Goal: Task Accomplishment & Management: Manage account settings

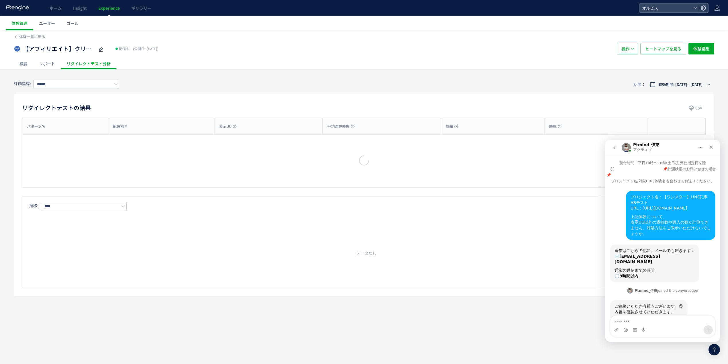
type input "**"
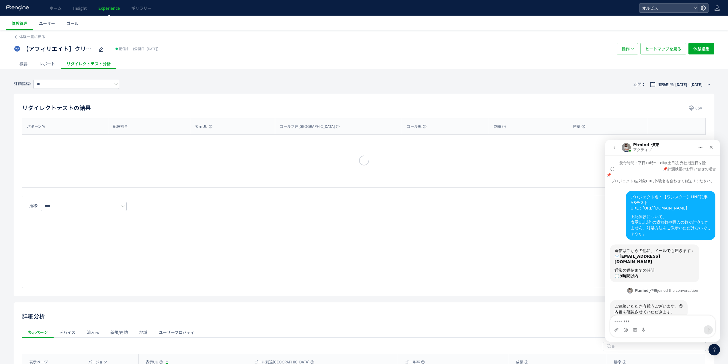
scroll to position [626, 0]
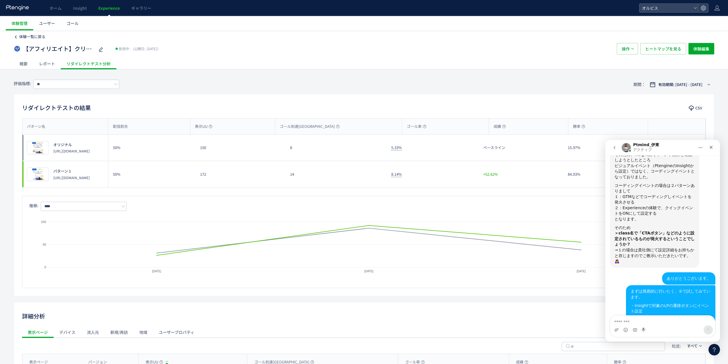
click at [32, 37] on span "体験一覧に戻る" at bounding box center [32, 36] width 26 height 5
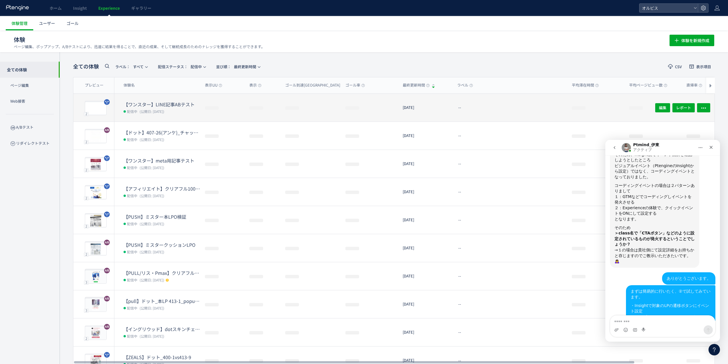
click at [163, 111] on span "(公開日: 2025/09/26)" at bounding box center [152, 111] width 25 height 5
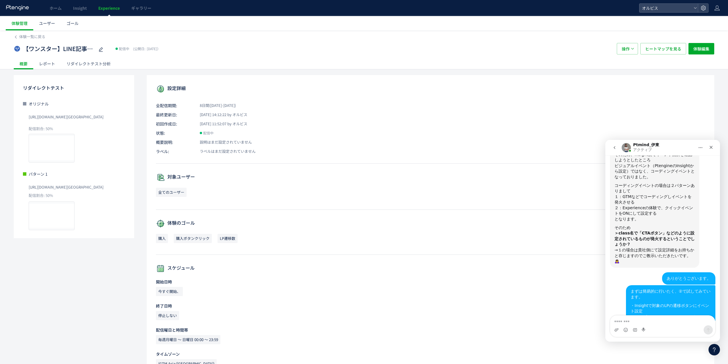
click at [92, 64] on div "リダイレクトテスト分析" at bounding box center [89, 63] width 56 height 11
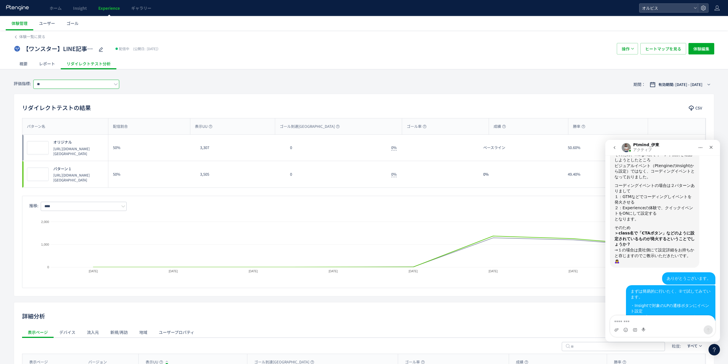
click at [53, 85] on input "**" at bounding box center [76, 84] width 86 height 9
click at [63, 119] on span "購入ボタンクリック" at bounding box center [77, 118] width 74 height 10
click at [70, 85] on input "*********" at bounding box center [76, 84] width 86 height 9
click at [63, 122] on span "購入ボタンクリック" at bounding box center [77, 118] width 74 height 10
click at [76, 77] on div "評価指標: ********* 期間： 有効期間: 2025/09/26 - 今日" at bounding box center [364, 84] width 700 height 19
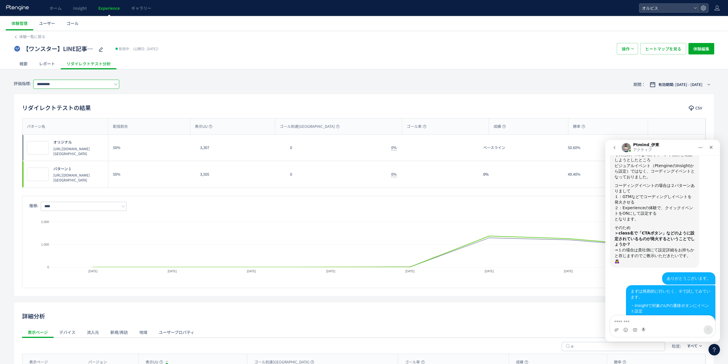
click at [76, 82] on input "*********" at bounding box center [76, 84] width 86 height 9
click at [54, 127] on span "LP遷移数" at bounding box center [77, 128] width 74 height 10
type input "*****"
drag, startPoint x: 613, startPoint y: 286, endPoint x: 700, endPoint y: 290, distance: 86.6
click at [700, 342] on div "やりたいことを整理させていただければと思いますが 現在設定されているゴールは使わずに、 再度今回用のイベントを設定する。という認識であっておりますでしょうか・…" at bounding box center [662, 366] width 105 height 48
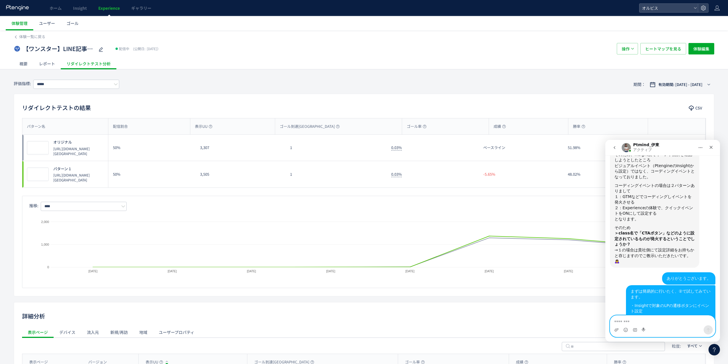
click at [665, 323] on textarea "メッセージ..." at bounding box center [662, 320] width 105 height 10
drag, startPoint x: 615, startPoint y: 287, endPoint x: 695, endPoint y: 296, distance: 80.7
click at [695, 342] on div "やりたいことを整理させていただければと思いますが 現在設定されているゴールは使わずに、 再度今回用のイベントを設定する。という認識であっておりますでしょうか・…" at bounding box center [654, 359] width 89 height 35
copy div "現在設定されているゴールは使わずに、 再度今回用のイベントを設定する。という認識であっておりますでしょうか・"
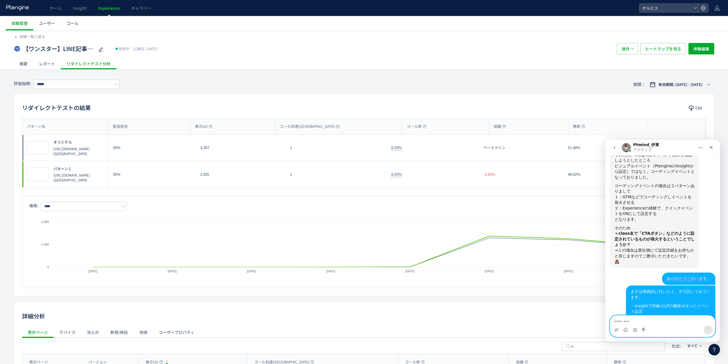
click at [650, 324] on textarea "メッセージ..." at bounding box center [662, 320] width 105 height 10
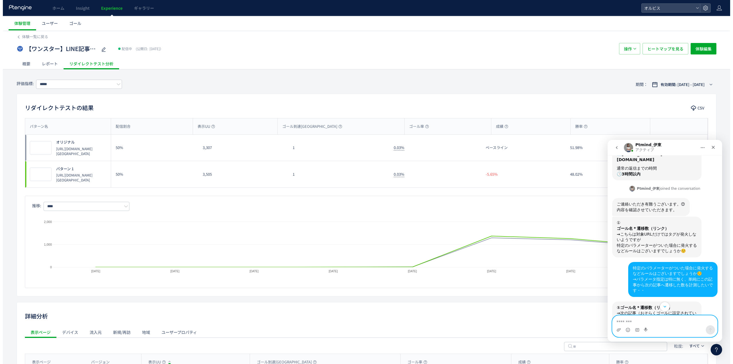
scroll to position [0, 0]
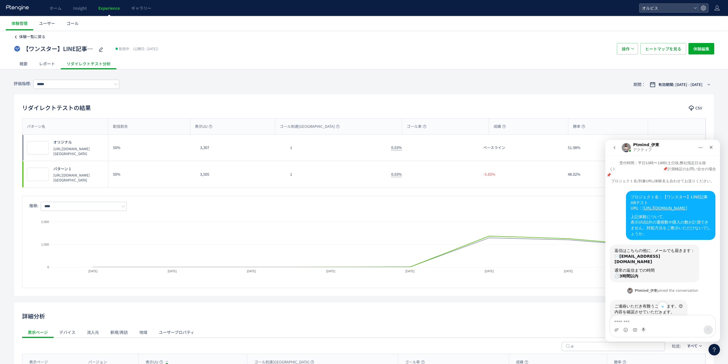
click at [39, 32] on div "体験一覧に戻る" at bounding box center [364, 34] width 700 height 9
click at [107, 8] on span "Experience" at bounding box center [108, 8] width 21 height 6
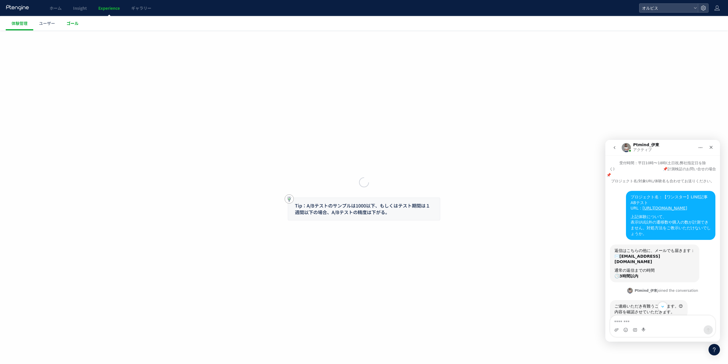
click at [76, 25] on span "ゴール" at bounding box center [72, 23] width 12 height 6
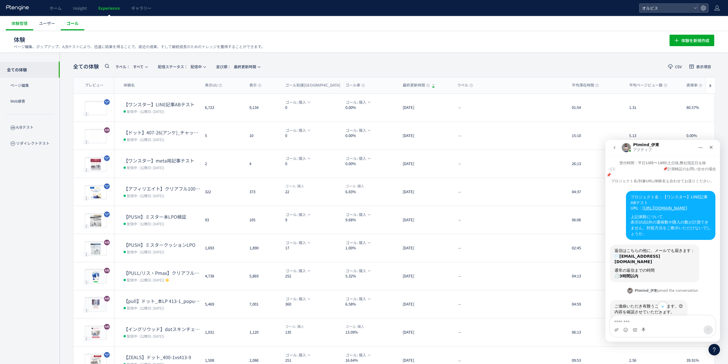
click at [67, 27] on link "ゴール" at bounding box center [72, 23] width 23 height 14
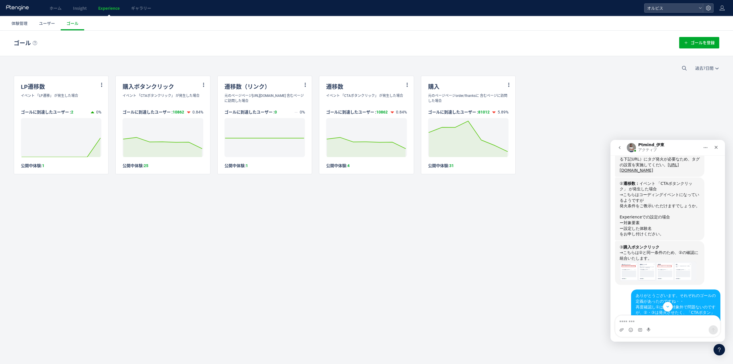
scroll to position [267, 0]
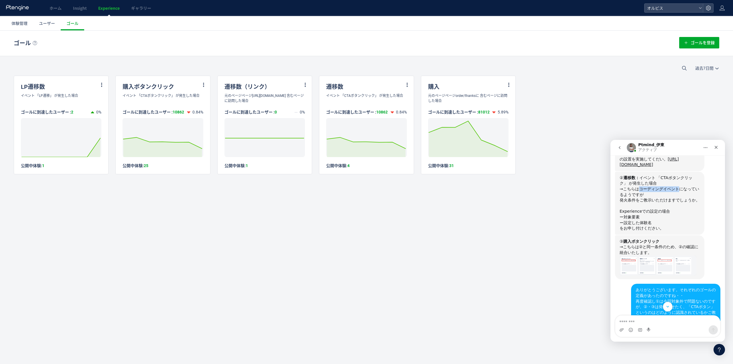
drag, startPoint x: 635, startPoint y: 190, endPoint x: 666, endPoint y: 189, distance: 31.0
click at [666, 189] on div "→こちらはコーディングイベントになっているようですが 発火条件をご教示いただけますでしょうか。" at bounding box center [660, 194] width 80 height 17
copy div "コーディングイベント"
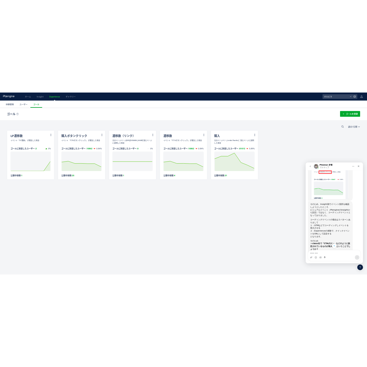
scroll to position [632, 0]
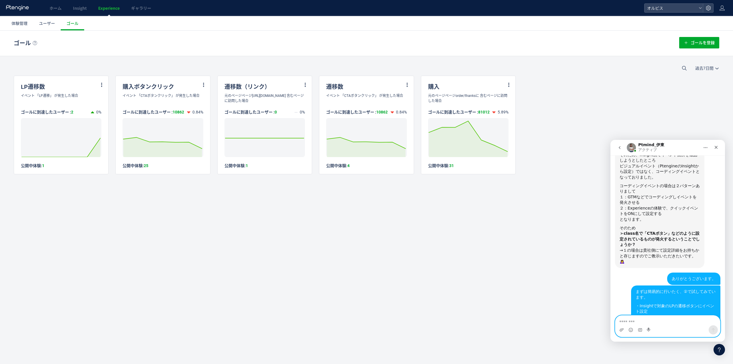
click at [676, 324] on textarea "メッセージ..." at bounding box center [668, 320] width 105 height 10
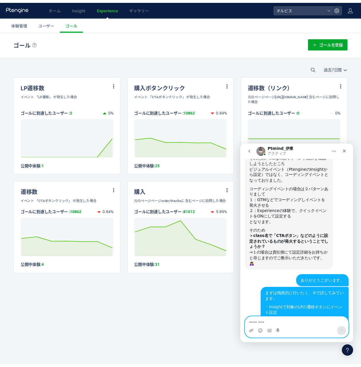
scroll to position [655, 0]
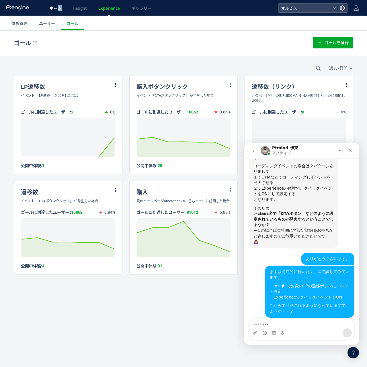
click at [60, 12] on link "ホーム" at bounding box center [55, 8] width 23 height 16
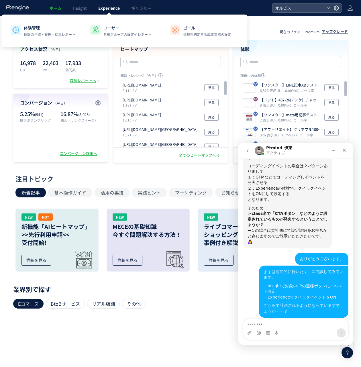
click at [97, 9] on link "Experience" at bounding box center [109, 8] width 33 height 16
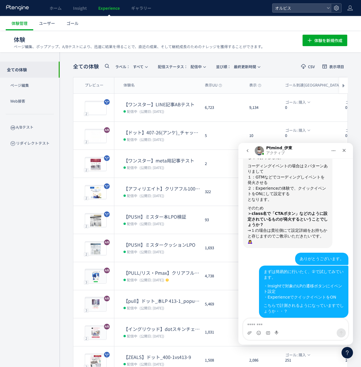
click at [339, 7] on icon at bounding box center [336, 8] width 6 height 6
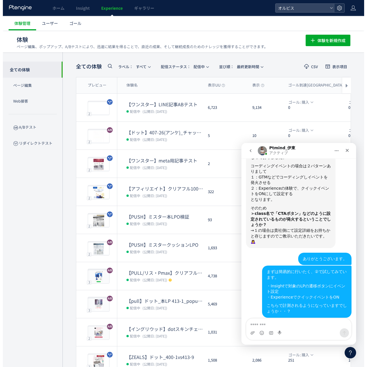
scroll to position [677, 0]
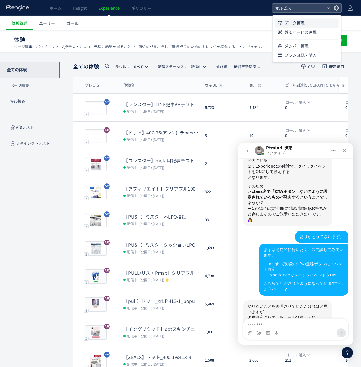
click at [314, 25] on li "データ管理" at bounding box center [307, 22] width 64 height 9
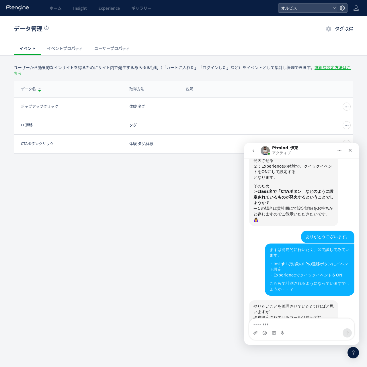
click at [356, 155] on nav "Ptmind_伊東 アクティブ" at bounding box center [301, 150] width 115 height 15
click at [352, 153] on div "クローズ" at bounding box center [350, 150] width 10 height 10
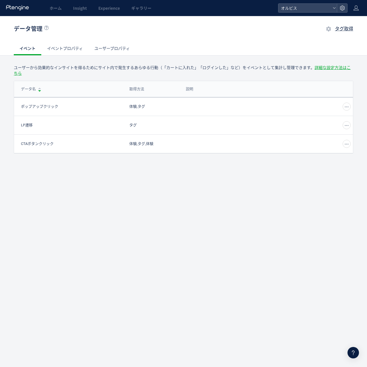
scroll to position [671, 0]
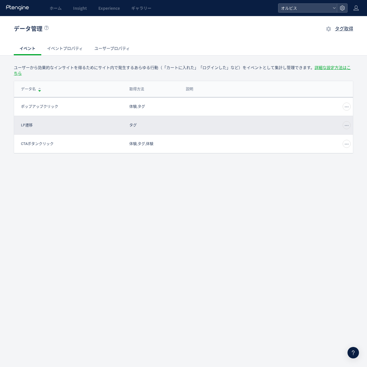
click at [340, 124] on div "編集" at bounding box center [267, 125] width 169 height 18
click at [348, 124] on span at bounding box center [346, 125] width 8 height 8
click at [199, 132] on div at bounding box center [267, 125] width 169 height 18
click at [203, 129] on div at bounding box center [267, 125] width 169 height 18
click at [349, 129] on div at bounding box center [346, 125] width 8 height 8
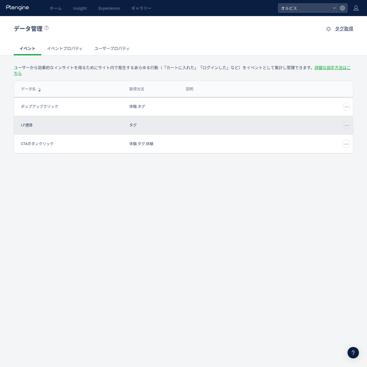
click at [346, 126] on use at bounding box center [346, 125] width 5 height 3
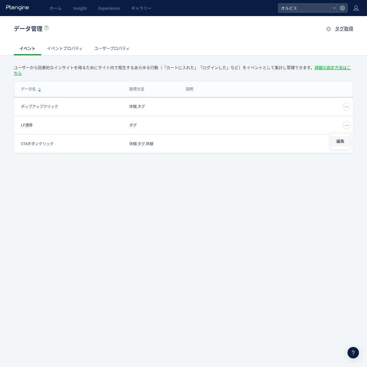
click at [333, 140] on li "編集" at bounding box center [339, 141] width 19 height 10
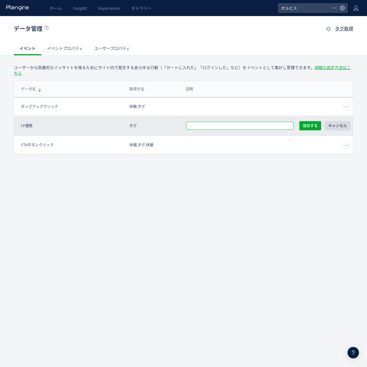
click at [334, 125] on span "キャンセル" at bounding box center [337, 125] width 19 height 9
click at [125, 125] on div "LP遷移" at bounding box center [70, 125] width 113 height 16
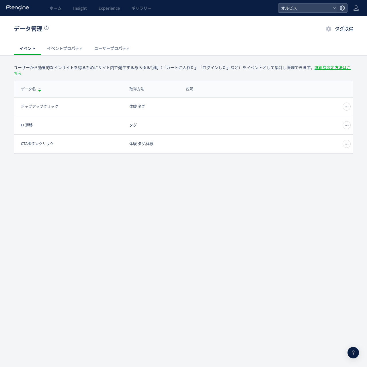
click at [67, 46] on link "イベントプロパティ" at bounding box center [64, 49] width 47 height 14
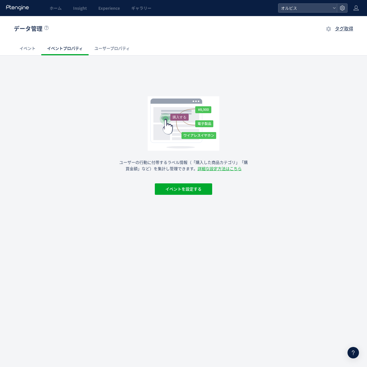
click at [99, 43] on link "ユーザープロパティ" at bounding box center [112, 49] width 47 height 14
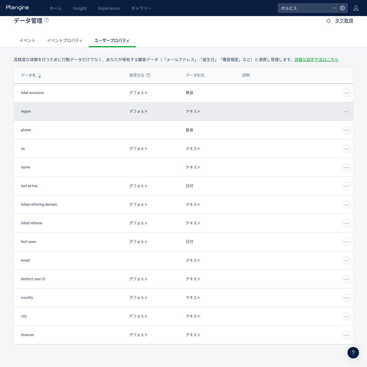
scroll to position [22, 0]
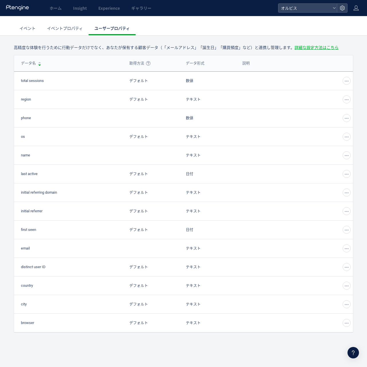
click at [30, 25] on link "イベント" at bounding box center [28, 28] width 28 height 14
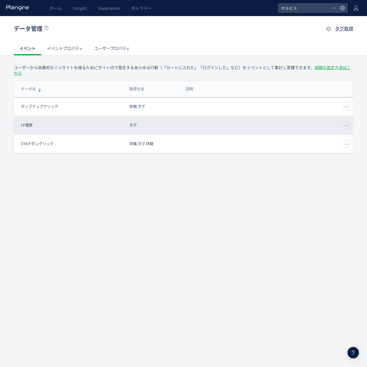
click at [34, 123] on div "LP遷移" at bounding box center [70, 125] width 113 height 16
drag, startPoint x: 174, startPoint y: 122, endPoint x: 103, endPoint y: 124, distance: 70.2
click at [103, 124] on div "LP遷移 タグ 編集" at bounding box center [183, 125] width 339 height 19
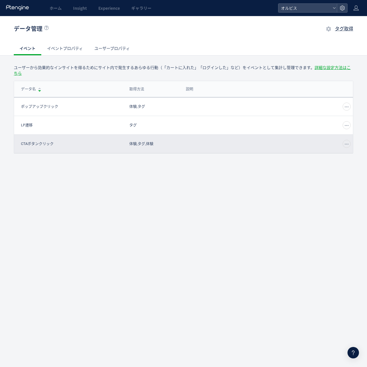
click at [113, 139] on div "CTAボタンクリック" at bounding box center [70, 144] width 113 height 16
drag, startPoint x: 126, startPoint y: 141, endPoint x: 170, endPoint y: 147, distance: 44.2
click at [164, 145] on div "CTAボタンクリック 体験,タグ,体験 編集" at bounding box center [183, 144] width 339 height 19
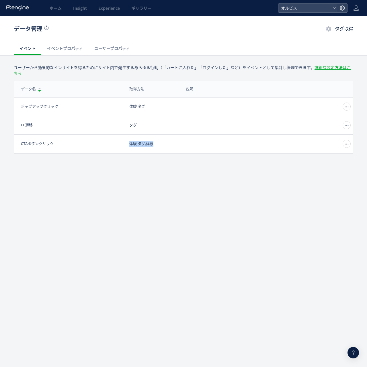
click at [174, 159] on div "ユーザーから効果的なインサイトを得るためにサイト内で発生するあらゆる行動（「カートに入れた」「ログインした」など）をイベントとして集計し管理できます。 詳細な…" at bounding box center [183, 126] width 367 height 123
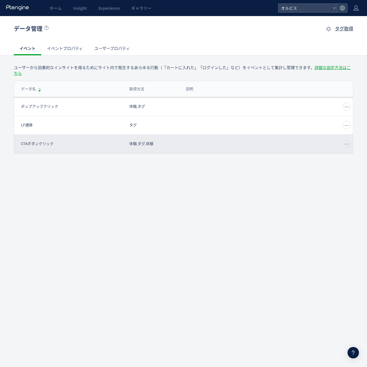
click at [350, 144] on span at bounding box center [346, 144] width 8 height 8
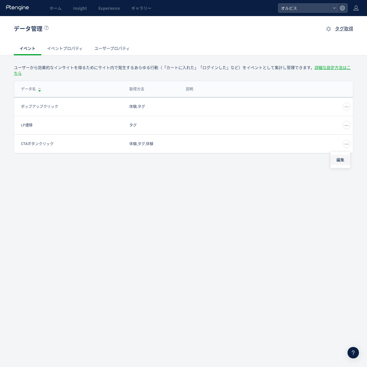
click at [342, 155] on li "編集" at bounding box center [339, 160] width 19 height 10
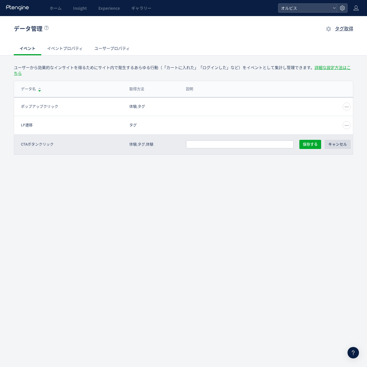
click at [341, 148] on span "キャンセル" at bounding box center [337, 144] width 19 height 9
click at [142, 147] on span "体験,タグ,体験" at bounding box center [141, 144] width 24 height 6
click at [79, 142] on div "CTAボタンクリック" at bounding box center [70, 144] width 113 height 16
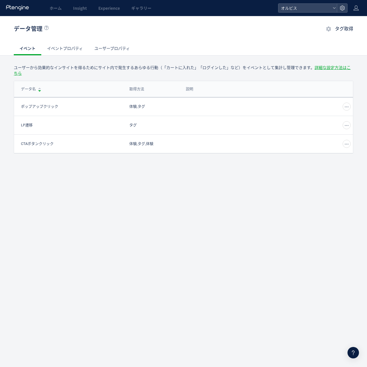
click at [337, 29] on span "タグ取得" at bounding box center [344, 28] width 18 height 5
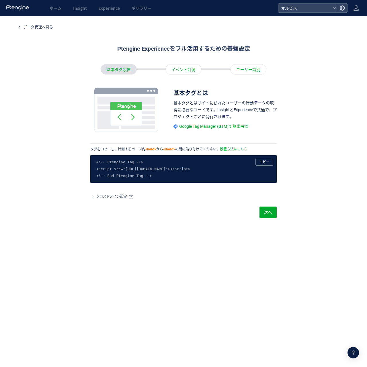
click at [186, 65] on div "イベント計測" at bounding box center [183, 69] width 36 height 10
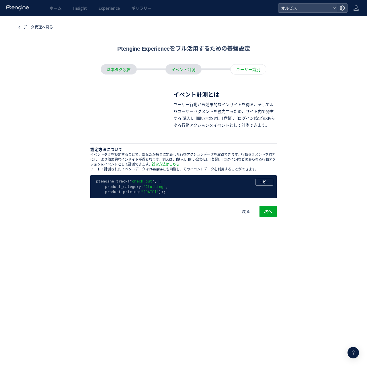
click at [142, 195] on pre "ptengine.track(" check_out ", { product_category: "Clothing" , product_pricing:…" at bounding box center [183, 187] width 175 height 16
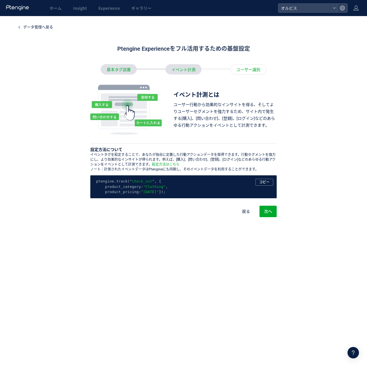
click at [242, 69] on div "ユーザー識別" at bounding box center [248, 69] width 36 height 10
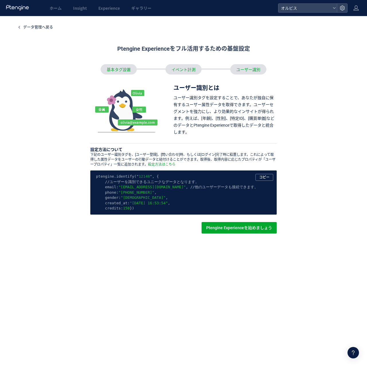
click at [192, 66] on div "イベント計測" at bounding box center [183, 69] width 36 height 10
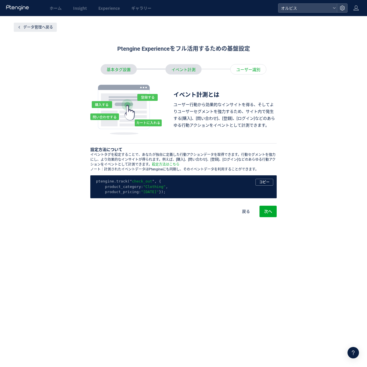
click at [36, 23] on button "データ管理へ戻る" at bounding box center [35, 27] width 43 height 9
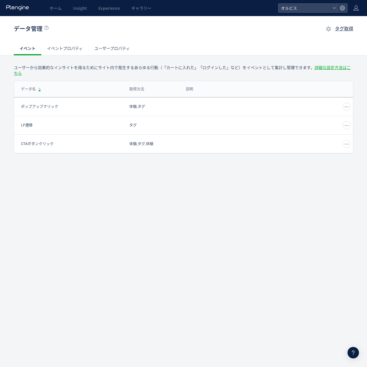
click at [81, 51] on link "イベントプロパティ" at bounding box center [64, 49] width 47 height 14
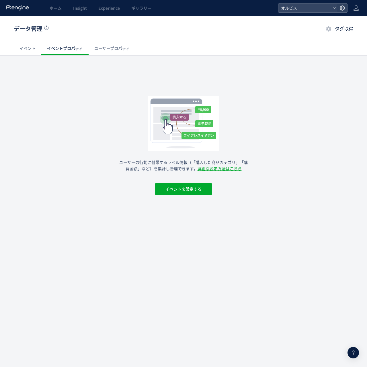
click at [106, 50] on link "ユーザープロパティ" at bounding box center [112, 49] width 47 height 14
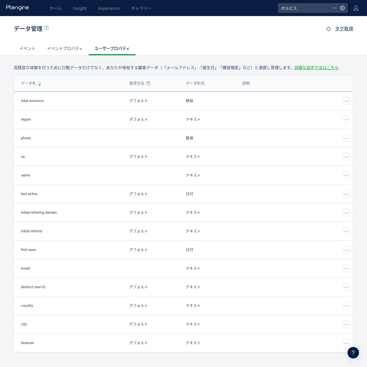
click at [85, 50] on link "イベントプロパティ" at bounding box center [64, 49] width 47 height 14
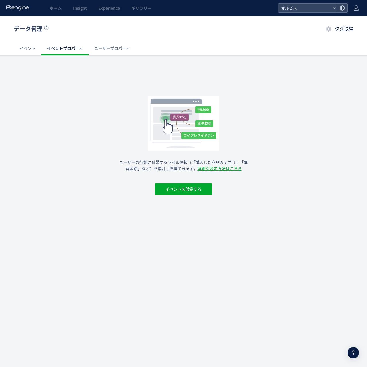
click at [13, 53] on div "データ管理 タグ取得 イベント イベントプロパティ ユーザープロパティ" at bounding box center [183, 35] width 367 height 39
click at [349, 31] on div "タグ取得" at bounding box center [339, 29] width 28 height 7
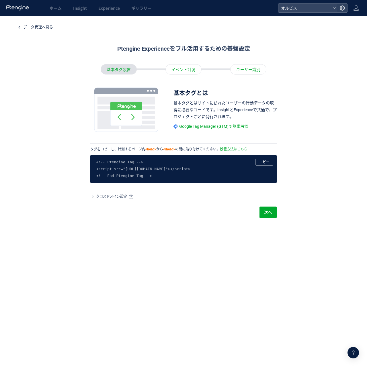
click at [98, 197] on span "クロスドメイン設定" at bounding box center [111, 196] width 31 height 5
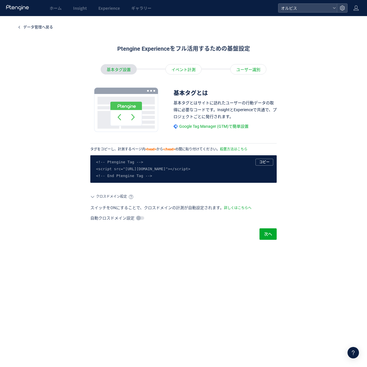
click at [140, 218] on span at bounding box center [140, 217] width 8 height 3
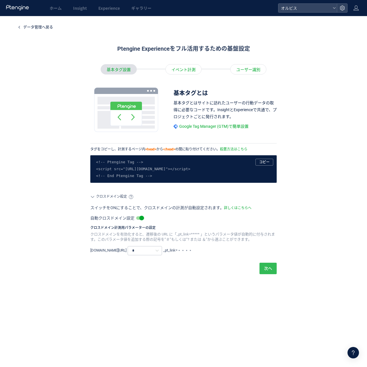
click at [260, 268] on button "次へ" at bounding box center [267, 268] width 17 height 11
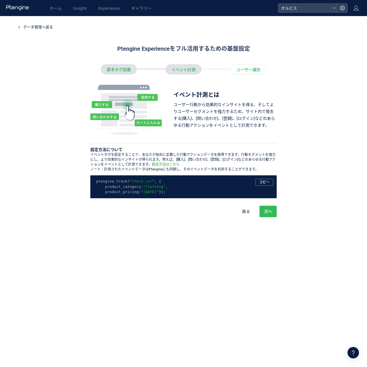
click at [265, 215] on span "次へ" at bounding box center [268, 211] width 8 height 11
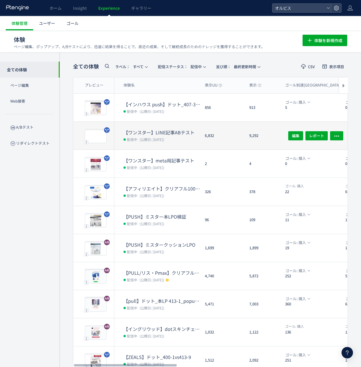
click at [193, 128] on div "【ワンスター】LINE記事ABテスト 配信中 (公開日: 2025/09/26)" at bounding box center [157, 136] width 86 height 28
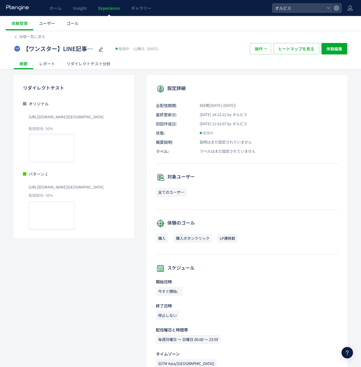
click at [103, 63] on div "リダイレクトテスト分析" at bounding box center [89, 63] width 56 height 11
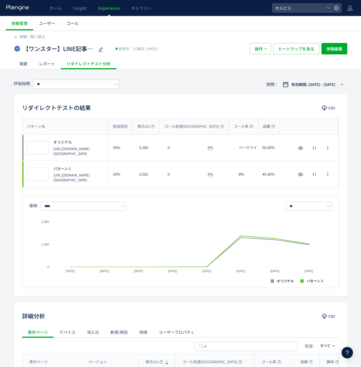
click at [95, 91] on div "評価指標: ** 期間： 有効期間: 2025/09/26 - 今日" at bounding box center [180, 84] width 333 height 19
click at [100, 84] on input "**" at bounding box center [76, 84] width 86 height 9
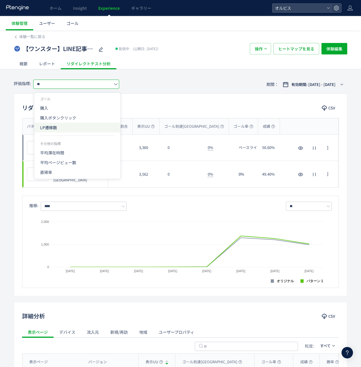
click at [83, 127] on span "LP遷移数" at bounding box center [77, 128] width 74 height 10
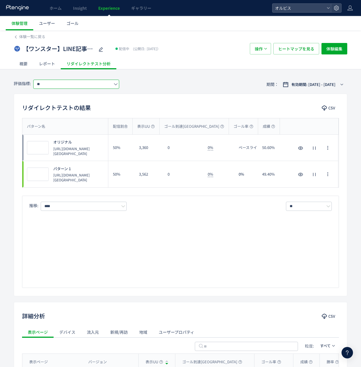
type input "*****"
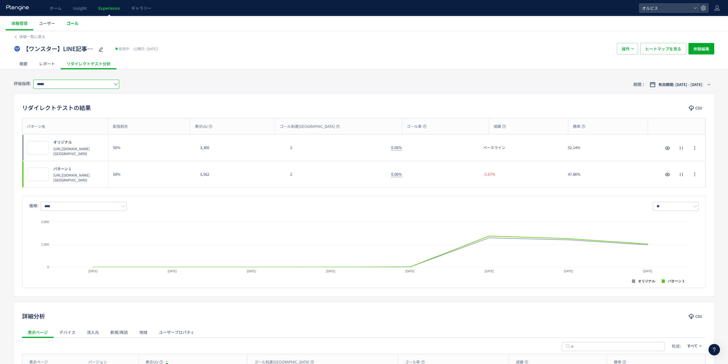
click at [80, 23] on link "ゴール" at bounding box center [72, 23] width 23 height 14
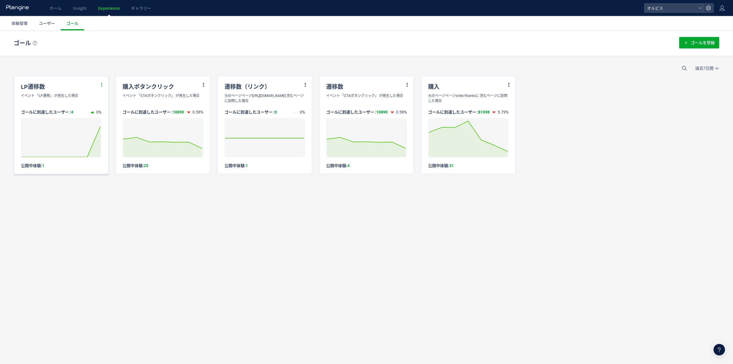
click at [104, 85] on icon at bounding box center [101, 84] width 5 height 5
click at [99, 100] on li "編集" at bounding box center [94, 99] width 19 height 10
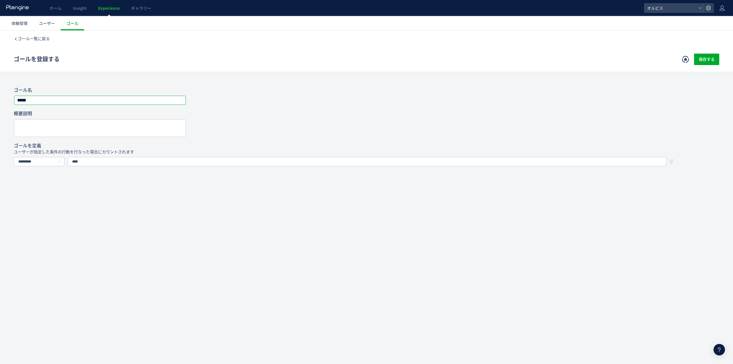
click at [91, 101] on input "*****" at bounding box center [99, 100] width 171 height 8
click at [211, 123] on div at bounding box center [367, 128] width 706 height 18
click at [340, 164] on input "****" at bounding box center [367, 161] width 599 height 9
click at [375, 131] on div at bounding box center [367, 128] width 706 height 18
click at [42, 36] on span "ゴール一覧に戻る" at bounding box center [34, 38] width 32 height 5
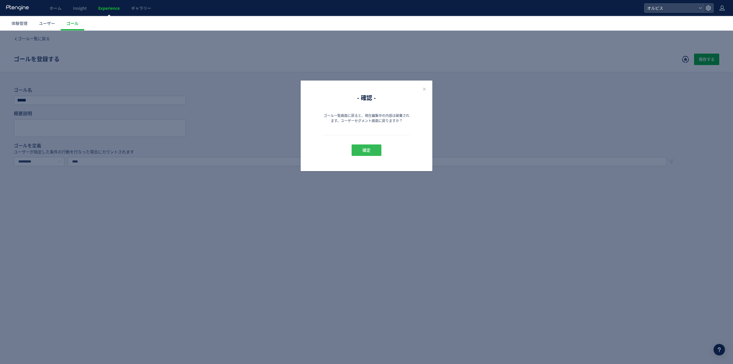
click at [352, 148] on button "確定" at bounding box center [367, 149] width 30 height 11
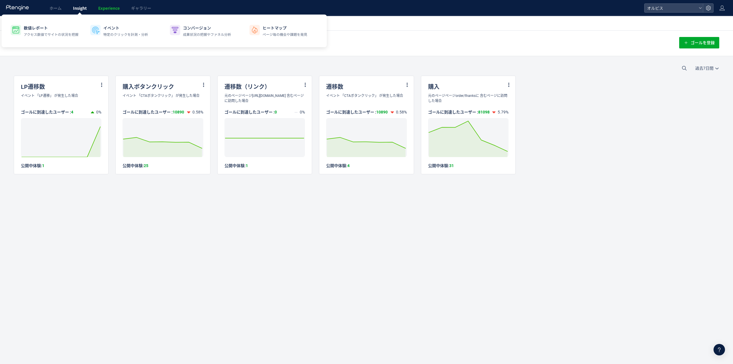
click at [79, 7] on span "Insight" at bounding box center [80, 8] width 14 height 6
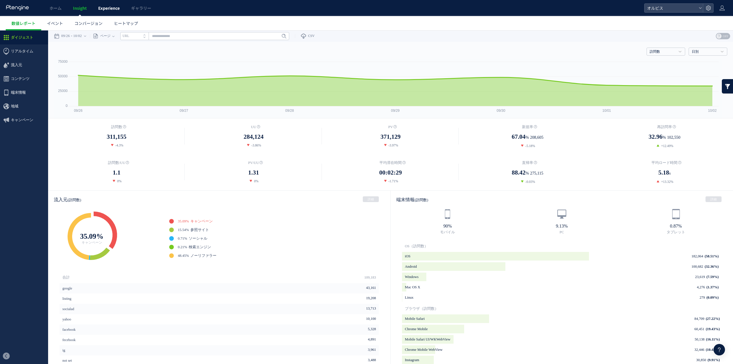
click at [106, 9] on span "Experience" at bounding box center [108, 8] width 21 height 6
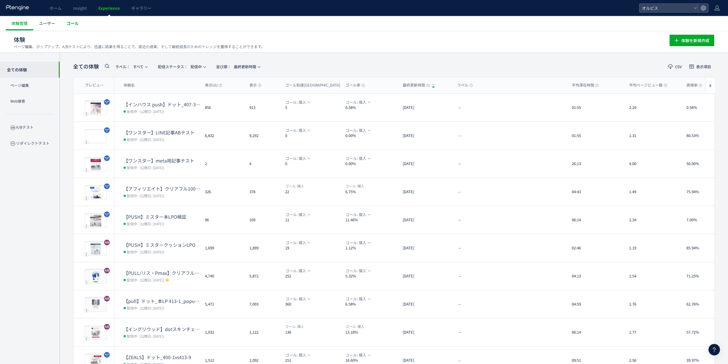
click at [70, 22] on span "ゴール" at bounding box center [72, 23] width 12 height 6
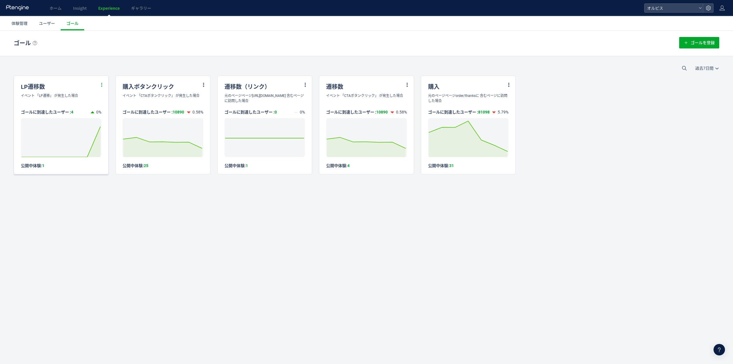
click at [101, 84] on icon at bounding box center [101, 84] width 5 height 5
click at [92, 98] on li "編集" at bounding box center [94, 99] width 19 height 10
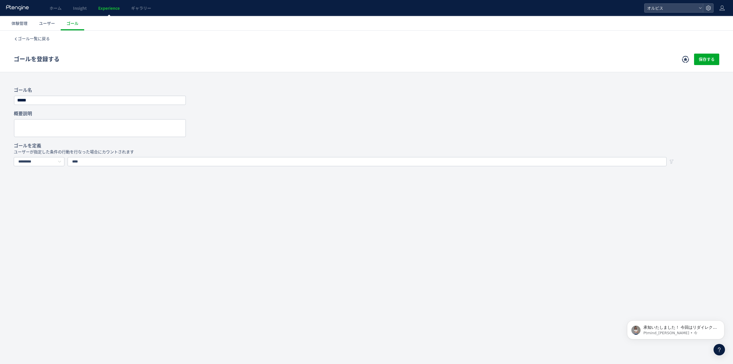
scroll to position [728, 0]
click at [692, 327] on span "承知いたしました！ 今回はリダイレクトテストになりますので Insight＞イベント設定を各URLに設定いただ必要がございます。 なお、イベント設定は 新規で…" at bounding box center [680, 356] width 73 height 62
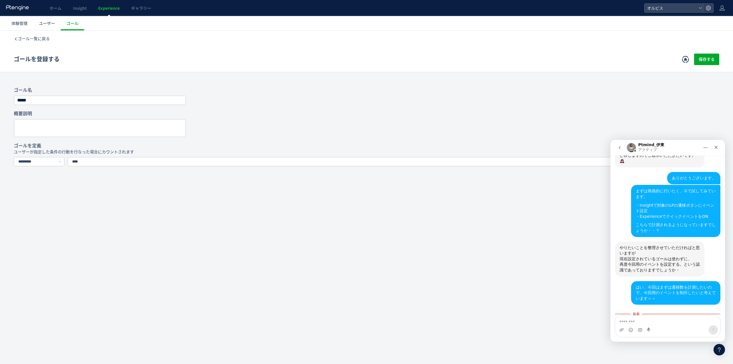
scroll to position [737, 0]
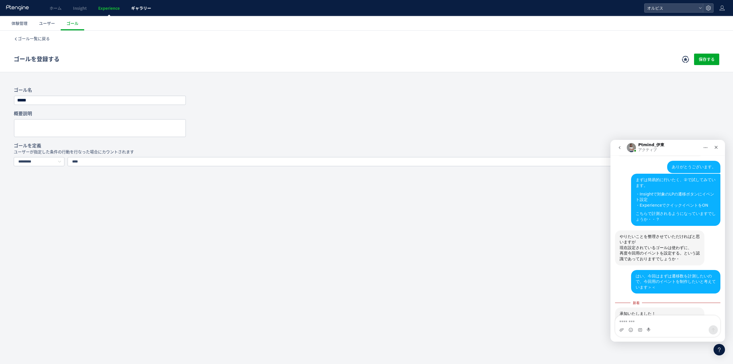
click at [134, 12] on link "ギャラリー" at bounding box center [141, 8] width 32 height 16
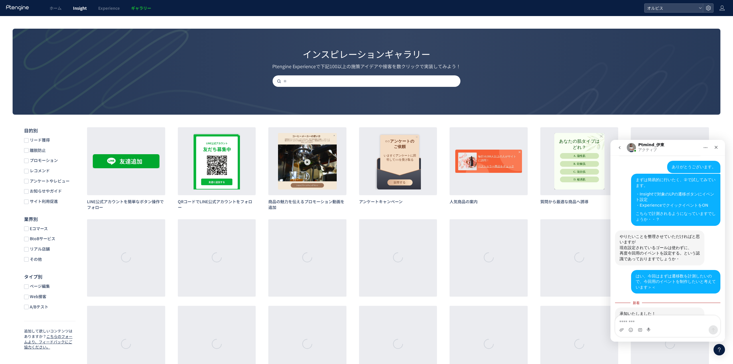
click at [84, 5] on span "Insight" at bounding box center [80, 8] width 14 height 6
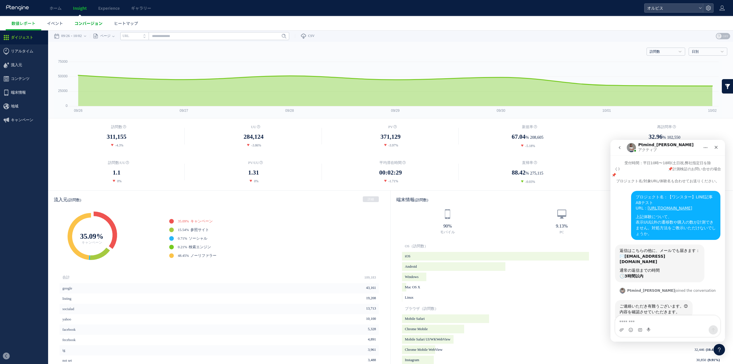
scroll to position [1, 0]
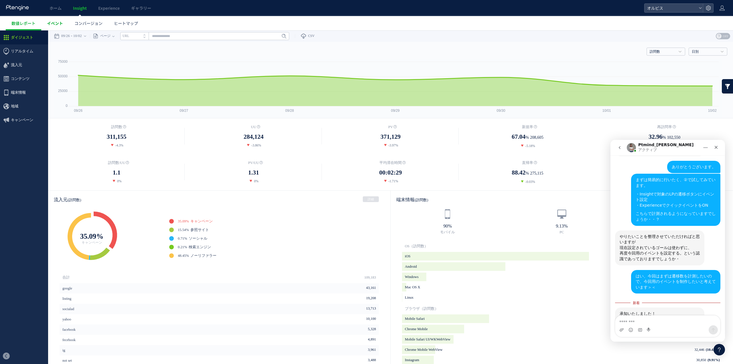
click at [62, 28] on link "イベント" at bounding box center [55, 23] width 28 height 14
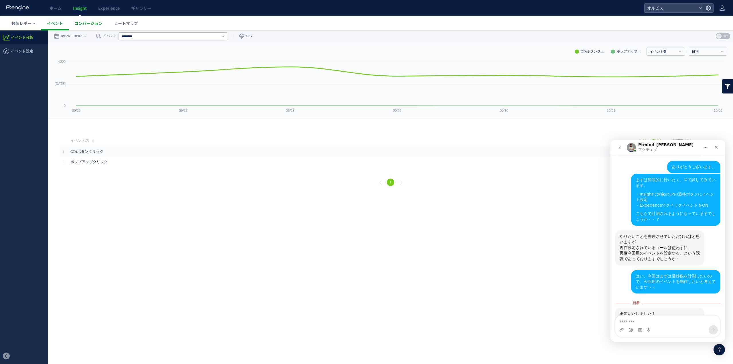
click at [100, 23] on span "コンバージョン" at bounding box center [88, 23] width 28 height 6
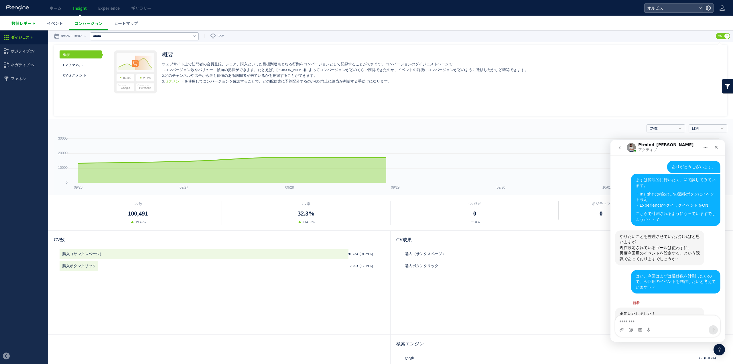
click at [40, 25] on link "数値レポート" at bounding box center [24, 23] width 36 height 14
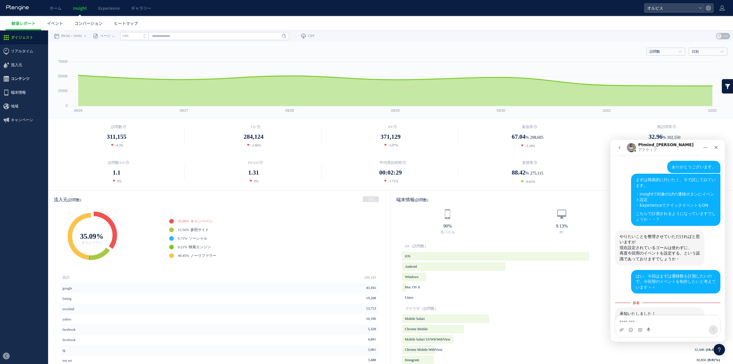
scroll to position [759, 0]
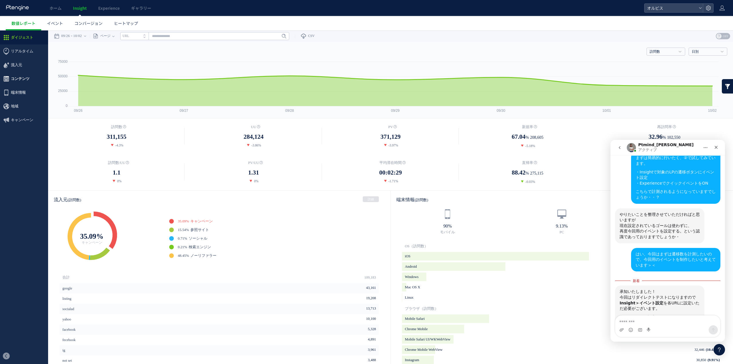
click at [32, 80] on span "コンテンツ" at bounding box center [24, 79] width 48 height 14
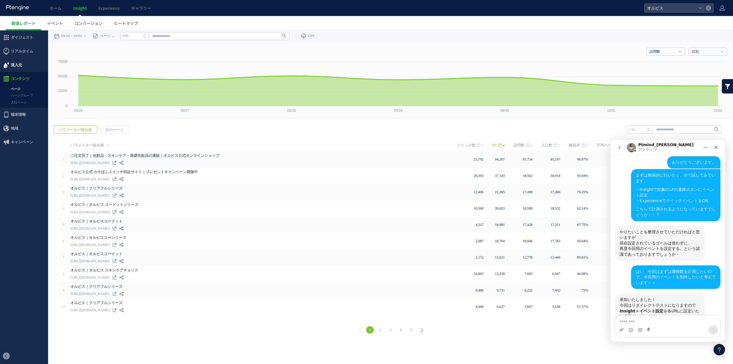
scroll to position [741, 0]
click at [62, 28] on link "イベント" at bounding box center [55, 23] width 28 height 14
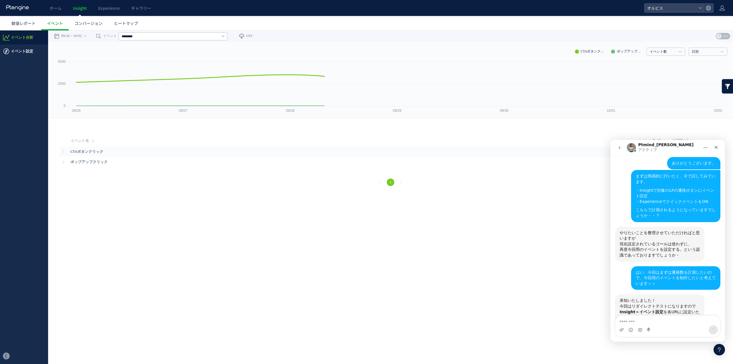
click at [36, 54] on span "イベント設定" at bounding box center [24, 51] width 48 height 14
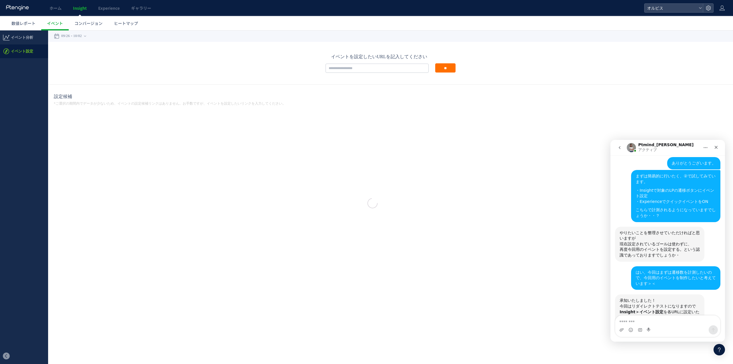
click at [37, 52] on div at bounding box center [366, 182] width 733 height 364
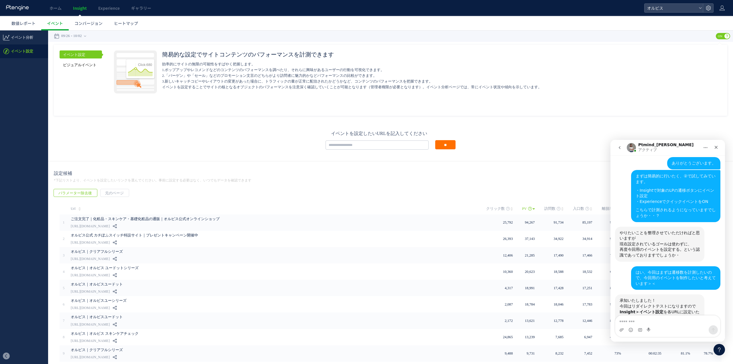
click at [74, 63] on link "ビジュアルイベント" at bounding box center [81, 65] width 42 height 8
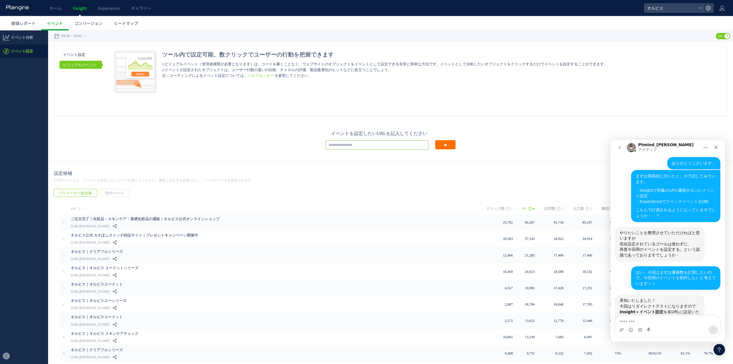
click at [360, 144] on input "text" at bounding box center [377, 144] width 103 height 9
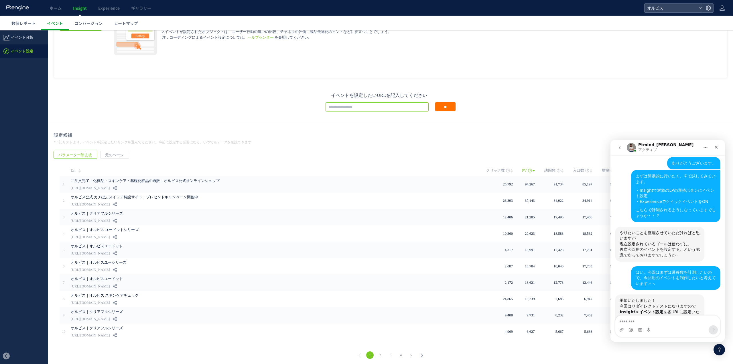
scroll to position [39, 0]
click at [378, 352] on link "2" at bounding box center [380, 353] width 7 height 7
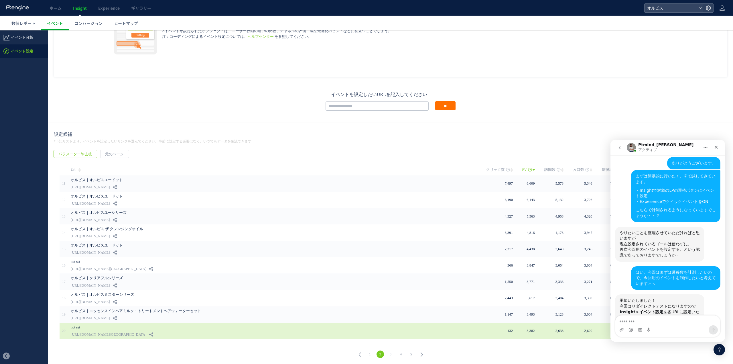
click at [146, 331] on link "https://sb-skincaretopics.discover-news.tokyo/ab/dot_kiji_46" at bounding box center [109, 334] width 76 height 7
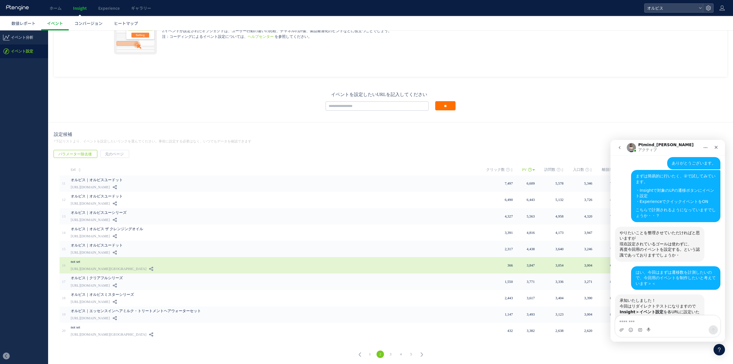
click at [196, 262] on link "not set" at bounding box center [200, 261] width 258 height 7
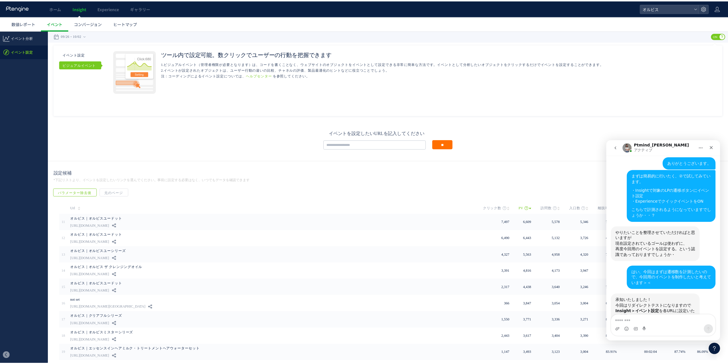
scroll to position [0, 0]
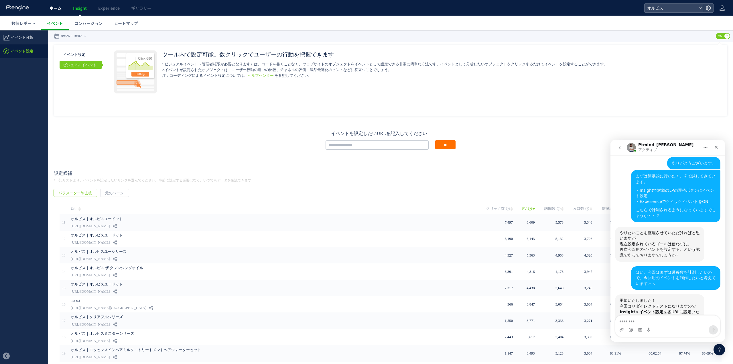
click at [62, 9] on link "ホーム" at bounding box center [55, 8] width 23 height 16
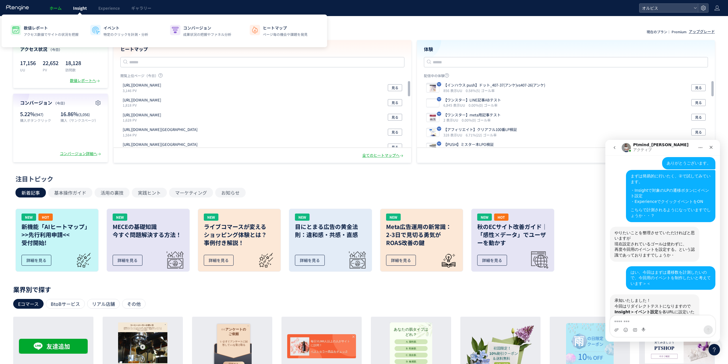
click at [82, 12] on link "Insight" at bounding box center [79, 8] width 25 height 16
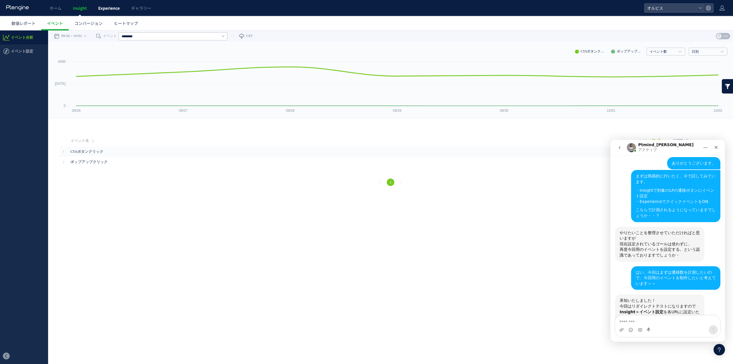
click at [99, 6] on span "Experience" at bounding box center [108, 8] width 21 height 6
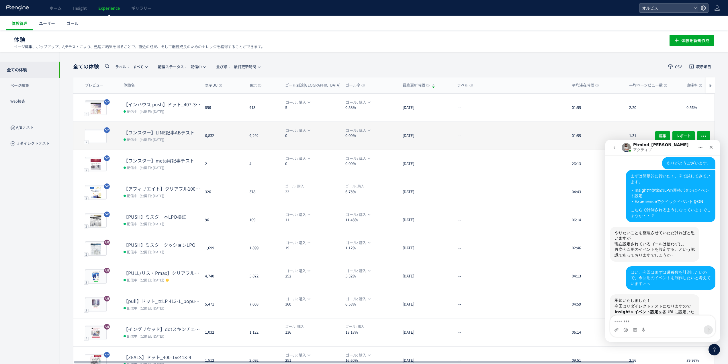
click at [182, 138] on dd "配信中 (公開日: 2025/09/26)" at bounding box center [161, 138] width 77 height 7
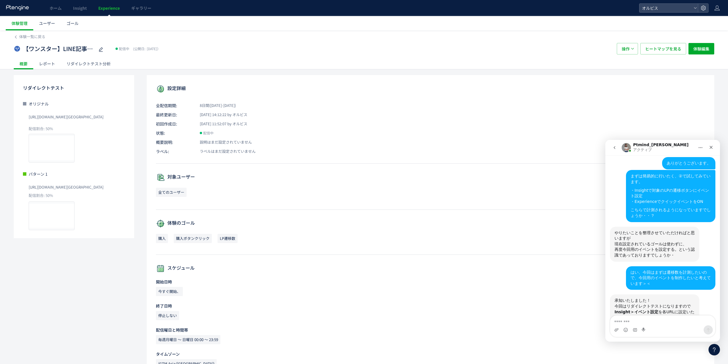
click at [98, 66] on div "リダイレクトテスト分析" at bounding box center [89, 63] width 56 height 11
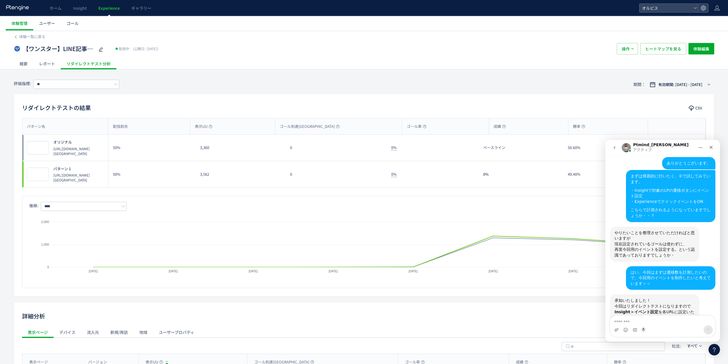
click at [84, 89] on div "評価指標: **" at bounding box center [66, 84] width 105 height 9
click at [86, 85] on input "**" at bounding box center [76, 84] width 86 height 9
click at [71, 123] on span "LP遷移数" at bounding box center [77, 128] width 74 height 10
type input "*****"
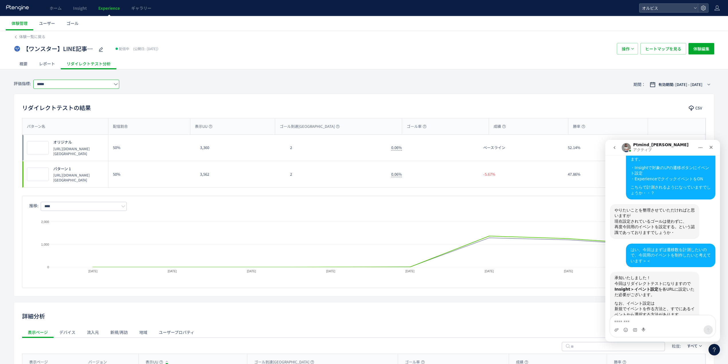
scroll to position [822, 0]
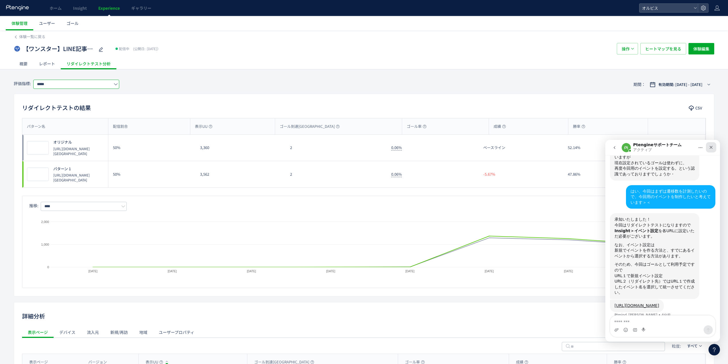
click at [713, 151] on div "クローズ" at bounding box center [711, 147] width 10 height 10
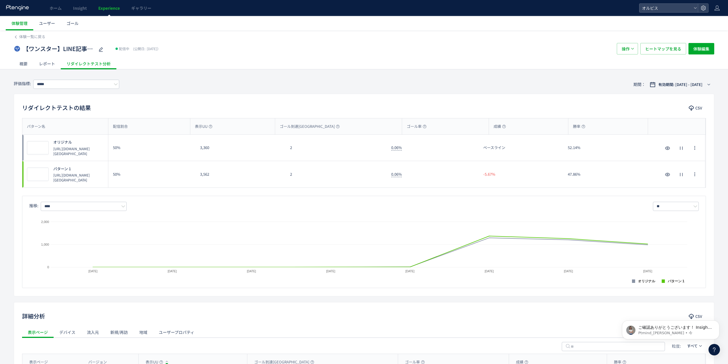
scroll to position [853, 0]
click at [661, 324] on div "ご確認ありがとうございます！ Insightでイベント設定が完了しましたら Experienceのゴールでご設定いただく流となります。☺️ 来週月曜夕刻までチ…" at bounding box center [675, 327] width 76 height 7
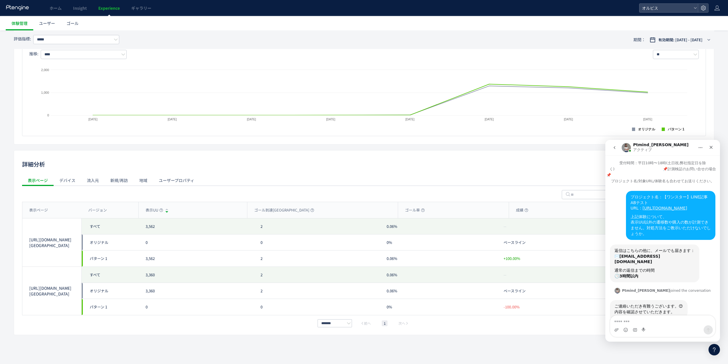
scroll to position [857, 0]
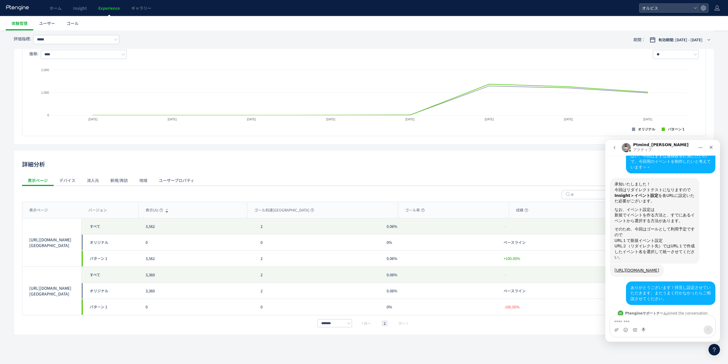
click at [636, 364] on div "Experienceのゴールでご設定いただく流となります。☺️" at bounding box center [654, 369] width 80 height 11
drag, startPoint x: 660, startPoint y: 298, endPoint x: 604, endPoint y: 256, distance: 70.1
click at [605, 256] on html "Ptmind_伊東 アクティブ 受付時間：平日10時〜18時(土日祝,弊社指定日を除く)　　　　　　　　　　　　　📌計測検証のお問い合せの場合📌　　　　　　　…" at bounding box center [662, 241] width 115 height 202
click at [569, 273] on div "--" at bounding box center [548, 275] width 104 height 16
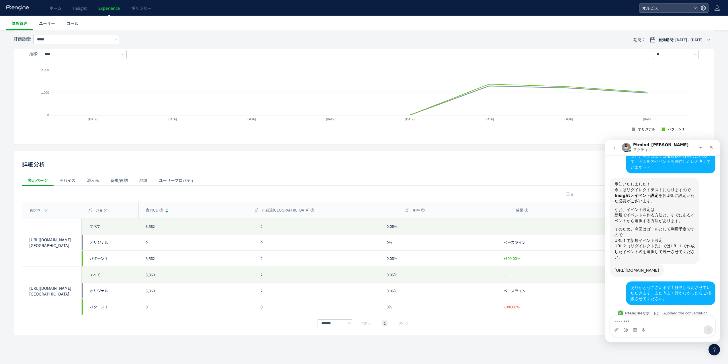
scroll to position [153, 0]
click at [74, 179] on div "デバイス" at bounding box center [68, 179] width 28 height 11
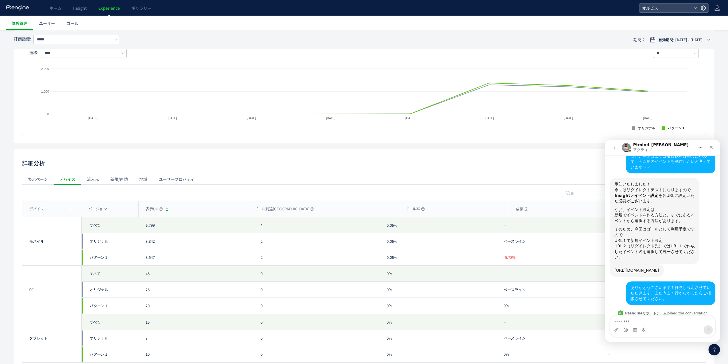
click at [102, 178] on div "流入元" at bounding box center [92, 178] width 23 height 11
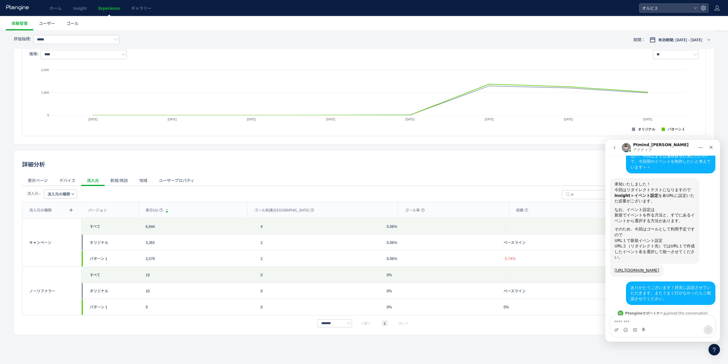
click at [45, 185] on div "表示ページ" at bounding box center [38, 179] width 32 height 11
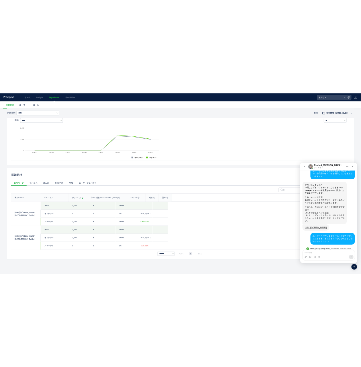
scroll to position [150, 0]
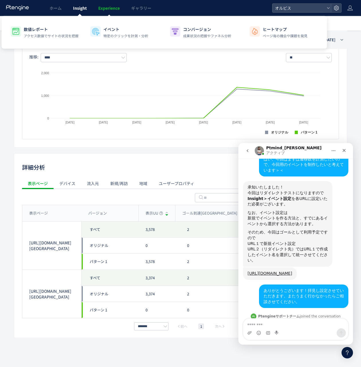
click at [81, 7] on span "Insight" at bounding box center [80, 8] width 14 height 6
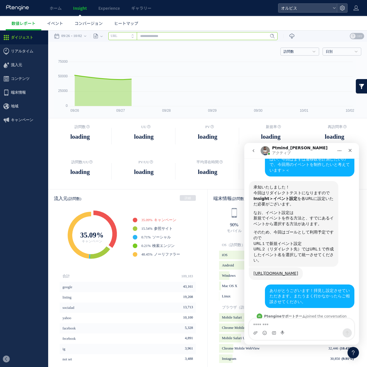
click at [193, 37] on input "text" at bounding box center [192, 36] width 169 height 8
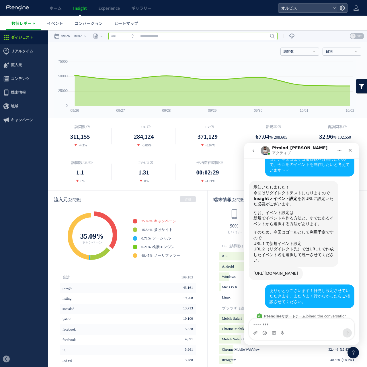
click at [166, 36] on input "text" at bounding box center [192, 36] width 169 height 8
paste input "**********"
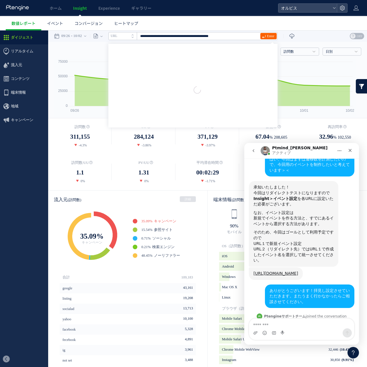
click at [274, 37] on span "Enter" at bounding box center [270, 36] width 7 height 6
click at [268, 34] on link "Enter" at bounding box center [268, 36] width 16 height 6
click at [266, 36] on icon at bounding box center [264, 37] width 4 height 4
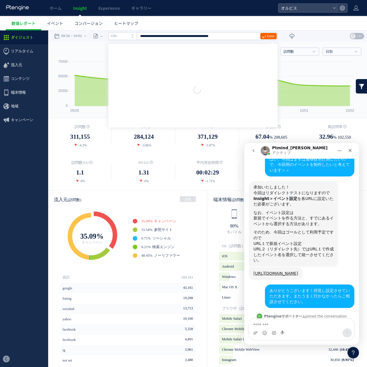
click at [266, 36] on icon at bounding box center [264, 37] width 4 height 4
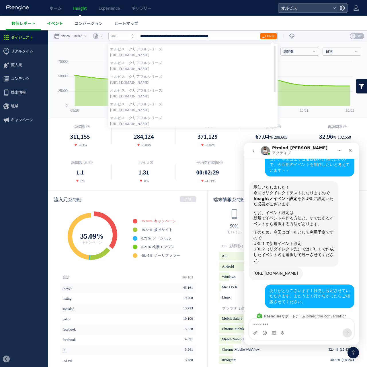
click at [65, 23] on link "イベント" at bounding box center [55, 23] width 28 height 14
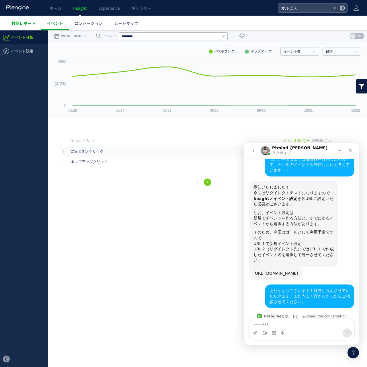
click at [26, 22] on span "数値レポート" at bounding box center [23, 23] width 24 height 6
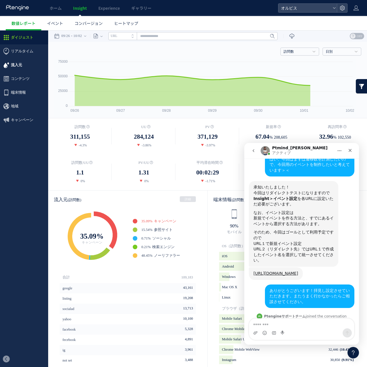
click at [30, 67] on span "流入元" at bounding box center [24, 65] width 48 height 14
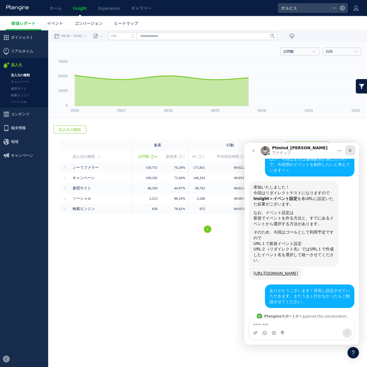
click at [348, 151] on icon "クローズ" at bounding box center [349, 150] width 5 height 5
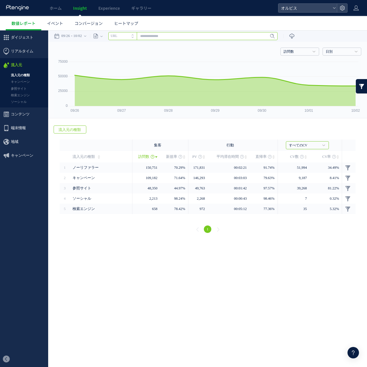
click at [202, 34] on input "text" at bounding box center [192, 36] width 169 height 8
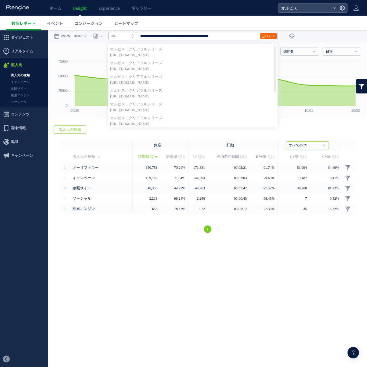
click at [266, 34] on span at bounding box center [264, 36] width 4 height 6
click at [249, 46] on strong "オルビス｜クリアフルシリーズ" at bounding box center [193, 49] width 166 height 6
type input "**********"
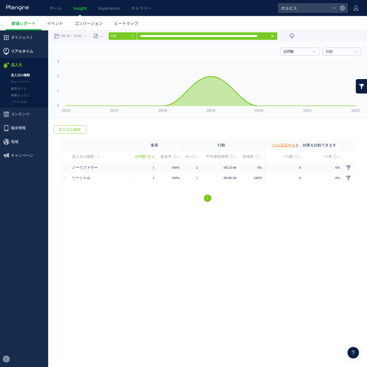
click at [18, 49] on span "リアルタイム" at bounding box center [22, 51] width 22 height 14
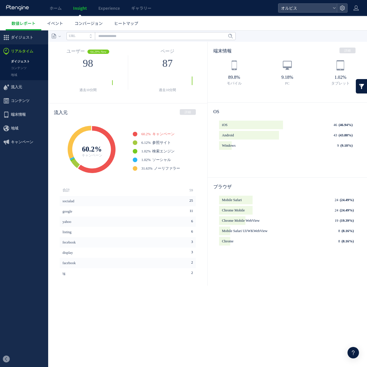
click at [23, 40] on div at bounding box center [183, 183] width 367 height 367
click at [30, 37] on span "ダイジェスト" at bounding box center [22, 38] width 22 height 14
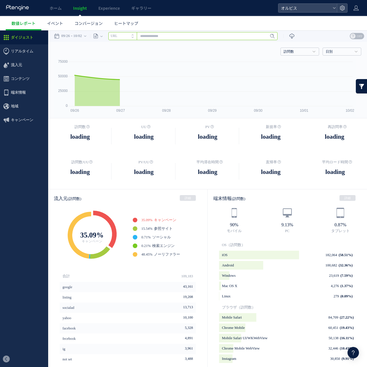
click at [157, 36] on input "text" at bounding box center [192, 36] width 169 height 8
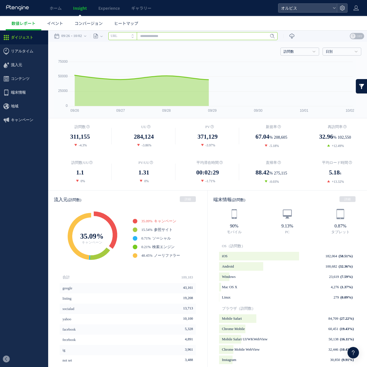
paste input "**********"
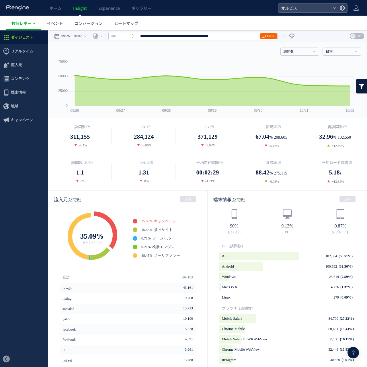
click at [274, 38] on span "Enter" at bounding box center [270, 36] width 7 height 6
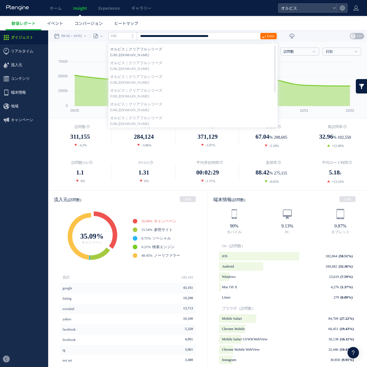
click at [258, 48] on strong "オルビス｜クリアフルシリーズ" at bounding box center [193, 49] width 166 height 6
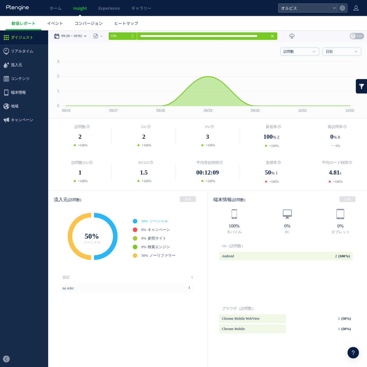
click at [76, 33] on time "10/02" at bounding box center [77, 35] width 9 height 11
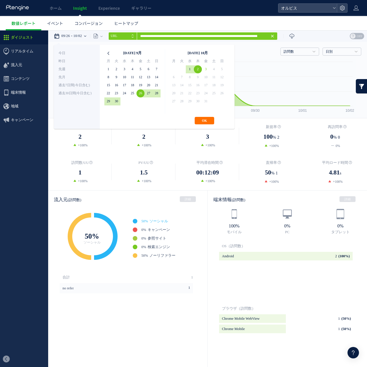
click at [108, 52] on icon at bounding box center [108, 53] width 8 height 8
click at [109, 52] on icon at bounding box center [108, 53] width 8 height 8
click at [110, 52] on icon at bounding box center [108, 53] width 8 height 8
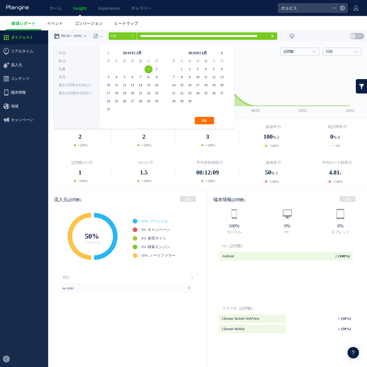
click at [223, 53] on icon at bounding box center [222, 53] width 8 height 8
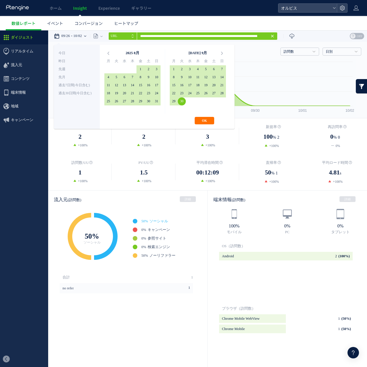
click at [212, 121] on button "OK" at bounding box center [204, 120] width 19 height 7
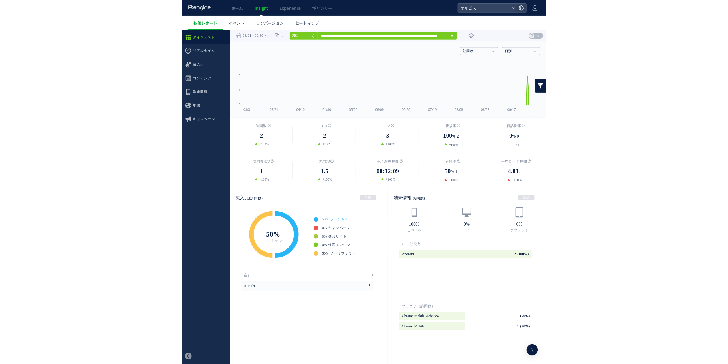
scroll to position [857, 0]
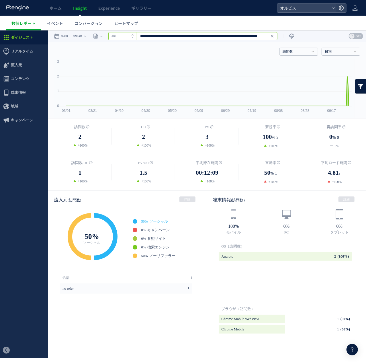
click at [226, 33] on input "**********" at bounding box center [192, 36] width 169 height 8
paste input "text"
click at [274, 37] on span "Enter" at bounding box center [270, 36] width 7 height 6
type input "**********"
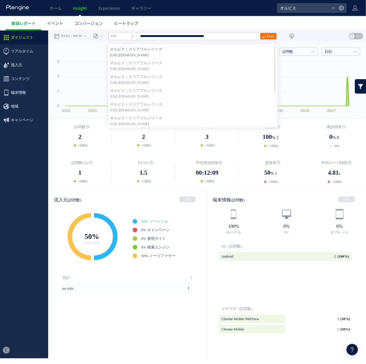
click at [223, 50] on strong "オルビス｜クリアフルシリーズ" at bounding box center [193, 49] width 166 height 6
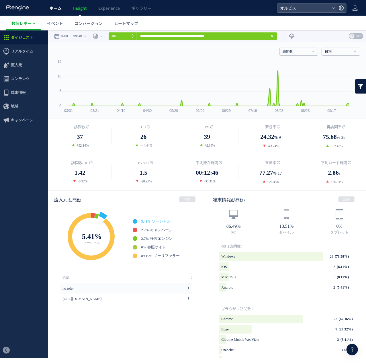
click at [53, 13] on link "ホーム" at bounding box center [55, 8] width 23 height 16
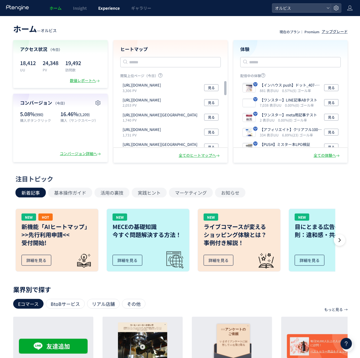
click at [111, 2] on link "Experience" at bounding box center [109, 8] width 33 height 16
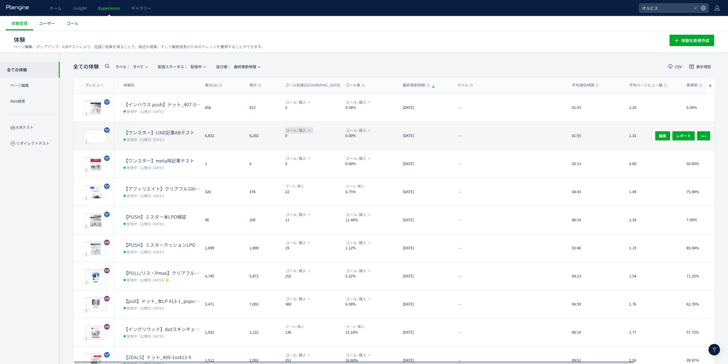
click at [300, 129] on span "ゴール: 購入" at bounding box center [295, 130] width 21 height 6
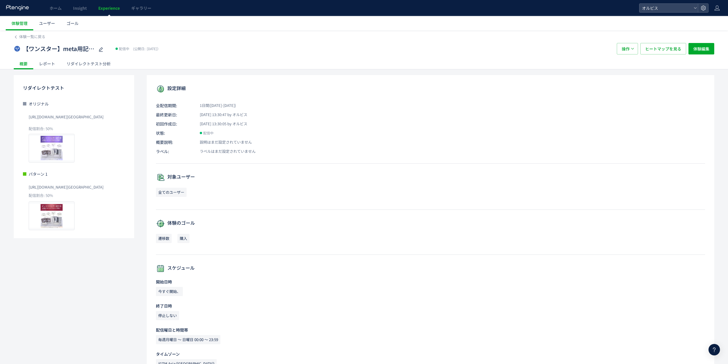
click at [74, 60] on div "リダイレクトテスト分析" at bounding box center [89, 63] width 56 height 11
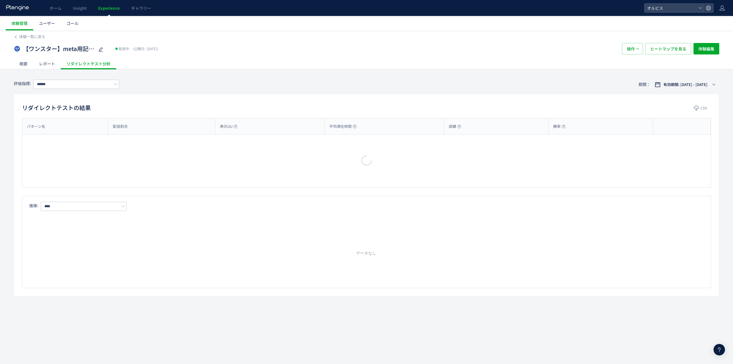
type input "***"
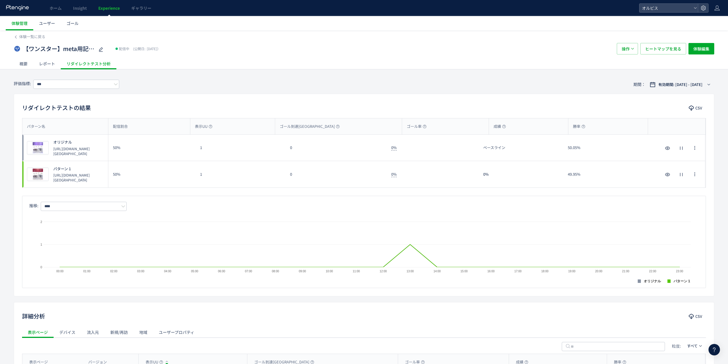
click at [39, 40] on div "【ワンスター】meta用記事テスト 配信中 (公開日: 2025/10/03） 操作 ヒートマップを見る 体験編集" at bounding box center [364, 49] width 700 height 18
click at [67, 85] on input "***" at bounding box center [76, 84] width 86 height 9
click at [705, 44] on span "体験編集" at bounding box center [701, 48] width 16 height 11
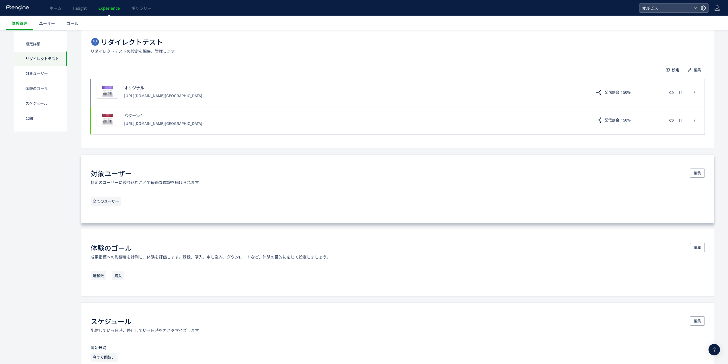
scroll to position [115, 0]
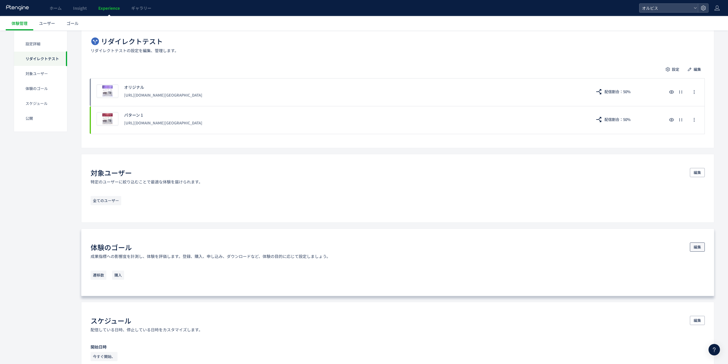
click at [699, 245] on span "編集" at bounding box center [696, 246] width 7 height 9
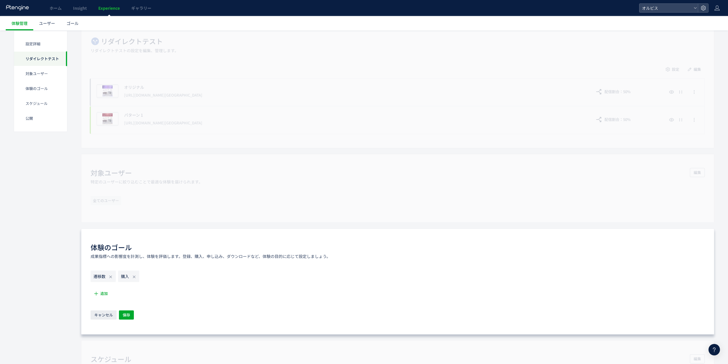
click at [109, 279] on icon at bounding box center [110, 276] width 5 height 5
click at [106, 295] on span "追加" at bounding box center [103, 293] width 7 height 9
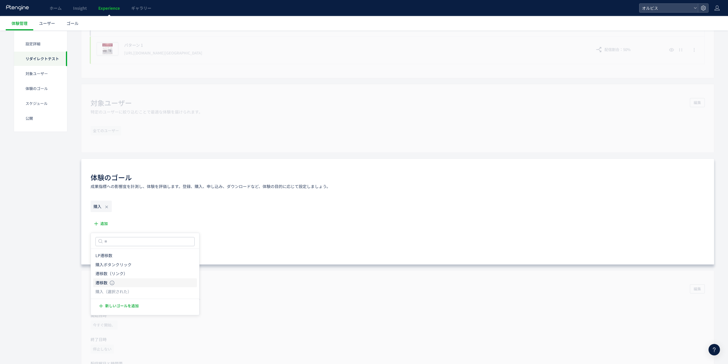
scroll to position [191, 0]
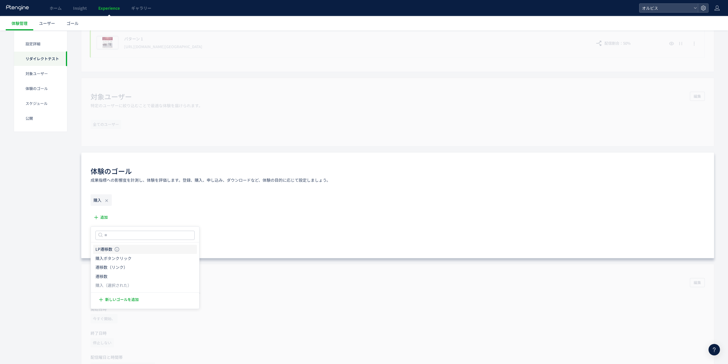
click at [108, 249] on icon "LP遷移数" at bounding box center [103, 249] width 17 height 6
click at [128, 239] on span "保存" at bounding box center [126, 238] width 7 height 9
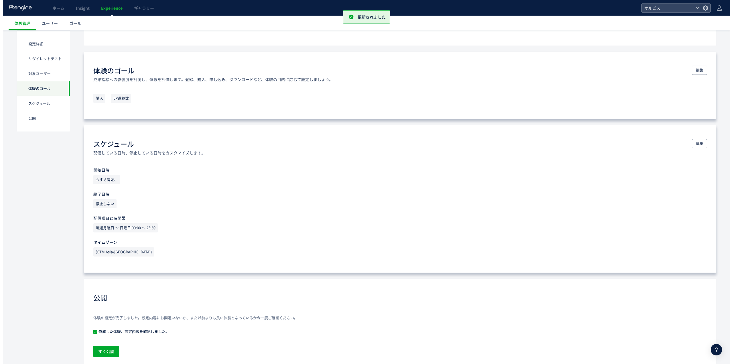
scroll to position [319, 0]
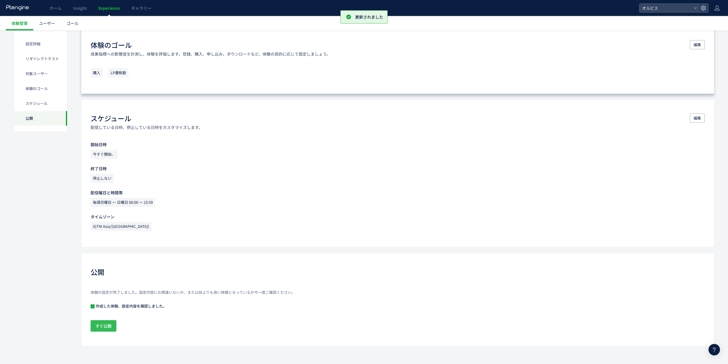
click at [113, 328] on button "すぐ公開" at bounding box center [104, 325] width 26 height 11
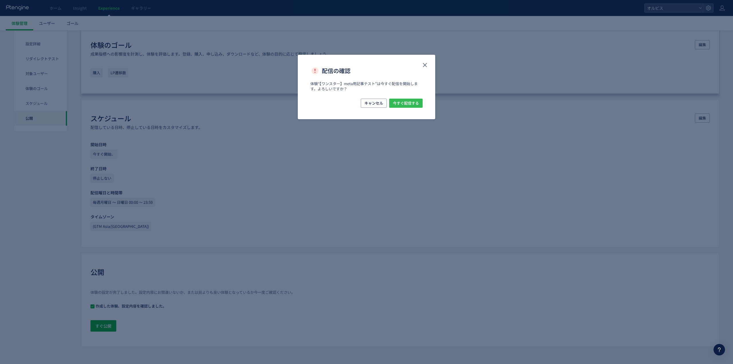
click at [404, 106] on span "今すぐ配信する" at bounding box center [406, 103] width 26 height 9
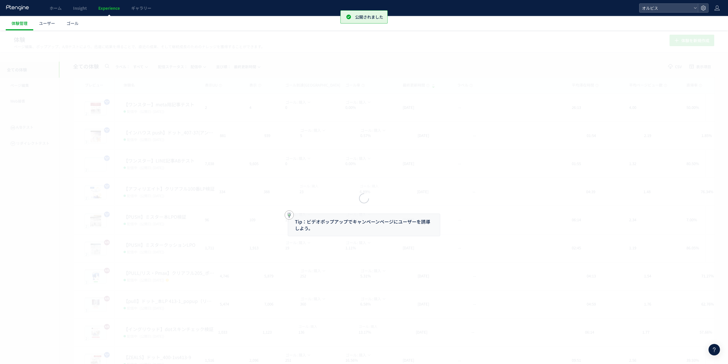
click at [102, 5] on div at bounding box center [364, 182] width 728 height 364
